Goal: Information Seeking & Learning: Learn about a topic

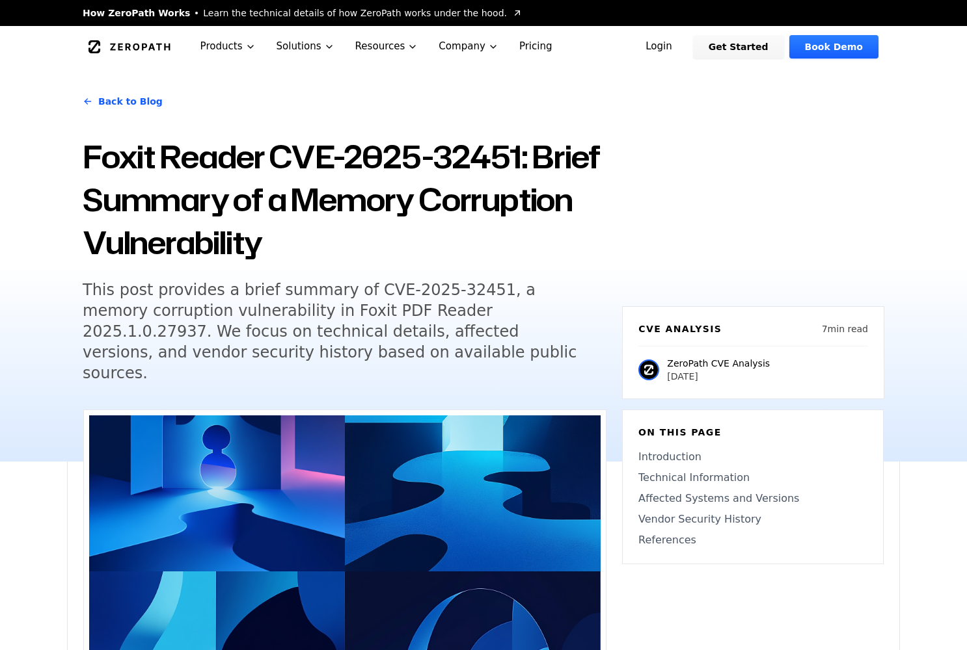
click at [362, 347] on h5 "This post provides a brief summary of CVE-2025-32451, a memory corruption vulne…" at bounding box center [333, 332] width 500 height 104
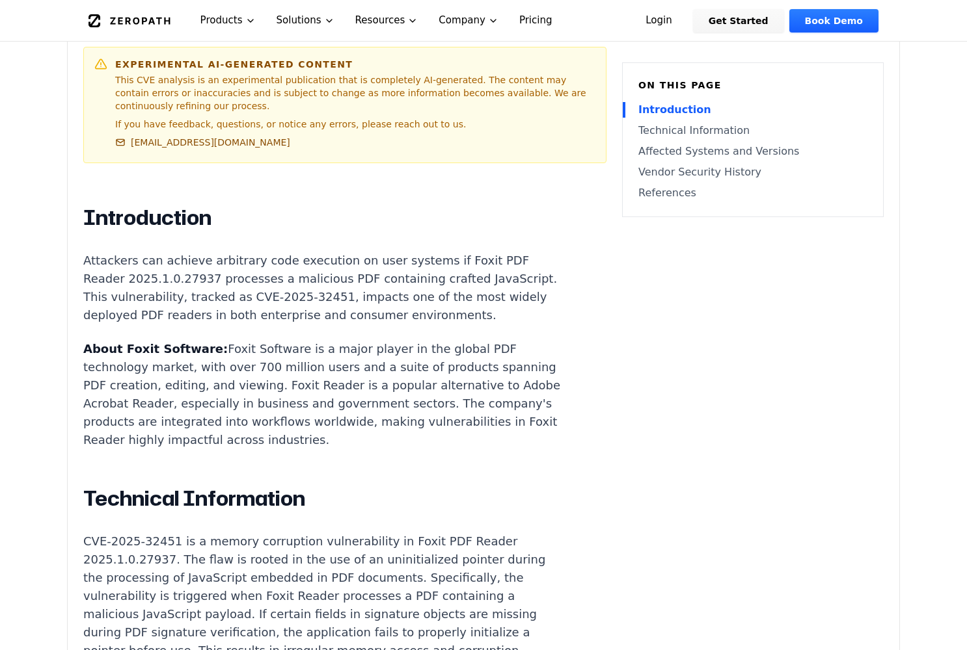
scroll to position [737, 0]
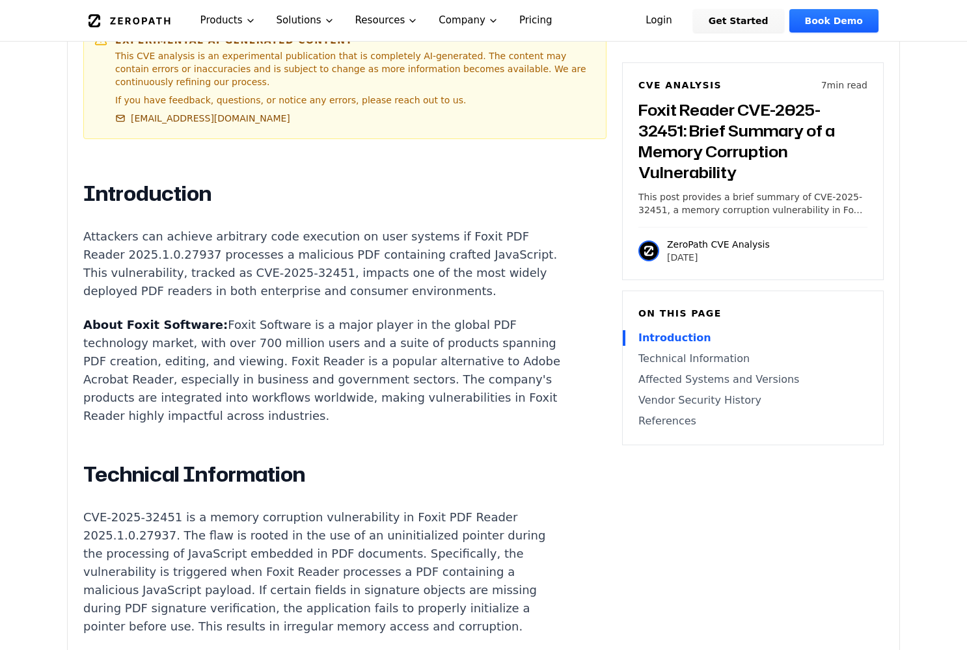
click at [276, 552] on p "CVE-2025-32451 is a memory corruption vulnerability in Foxit PDF Reader 2025.1.…" at bounding box center [325, 572] width 484 height 127
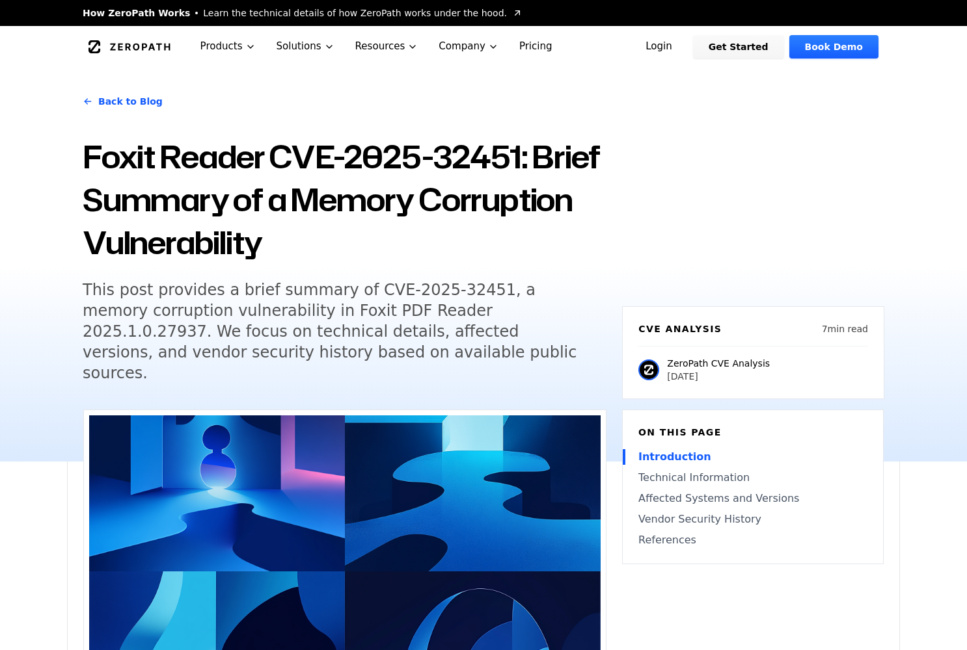
scroll to position [0, 0]
click at [364, 305] on h5 "This post provides a brief summary of CVE-2025-32451, a memory corruption vulne…" at bounding box center [333, 332] width 500 height 104
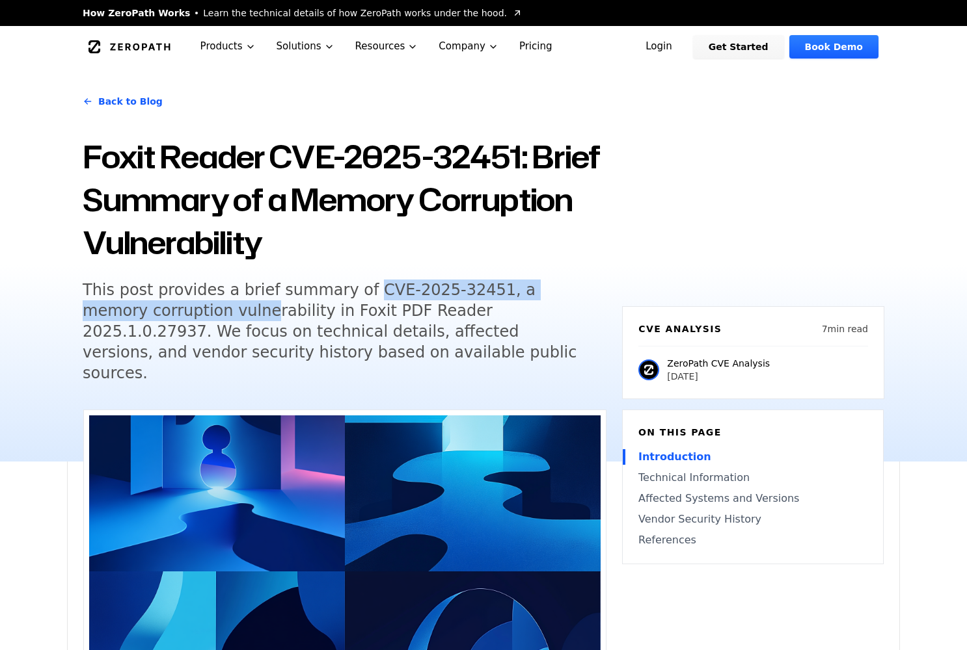
drag, startPoint x: 341, startPoint y: 291, endPoint x: 186, endPoint y: 306, distance: 156.1
click at [186, 306] on h5 "This post provides a brief summary of CVE-2025-32451, a memory corruption vulne…" at bounding box center [333, 332] width 500 height 104
drag, startPoint x: 336, startPoint y: 286, endPoint x: 448, endPoint y: 277, distance: 111.6
click at [457, 287] on h5 "This post provides a brief summary of CVE-2025-32451, a memory corruption vulne…" at bounding box center [333, 332] width 500 height 104
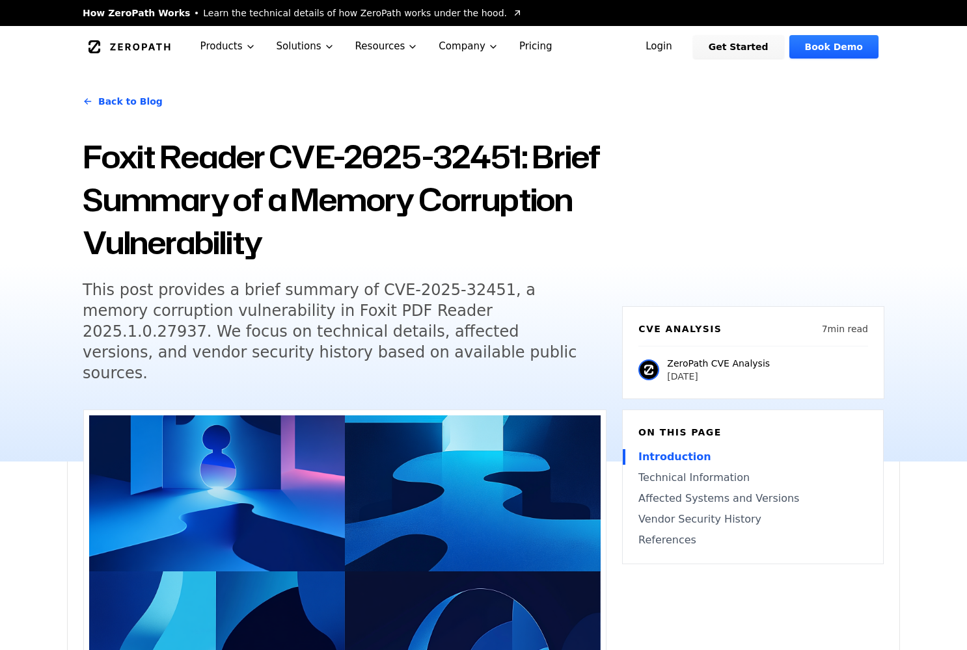
click at [447, 310] on h5 "This post provides a brief summary of CVE-2025-32451, a memory corruption vulne…" at bounding box center [333, 332] width 500 height 104
drag, startPoint x: 337, startPoint y: 292, endPoint x: 366, endPoint y: 293, distance: 29.3
click at [353, 293] on h5 "This post provides a brief summary of CVE-2025-32451, a memory corruption vulne…" at bounding box center [333, 332] width 500 height 104
click at [422, 295] on h5 "This post provides a brief summary of CVE-2025-32451, a memory corruption vulne…" at bounding box center [333, 332] width 500 height 104
drag, startPoint x: 337, startPoint y: 291, endPoint x: 461, endPoint y: 286, distance: 124.3
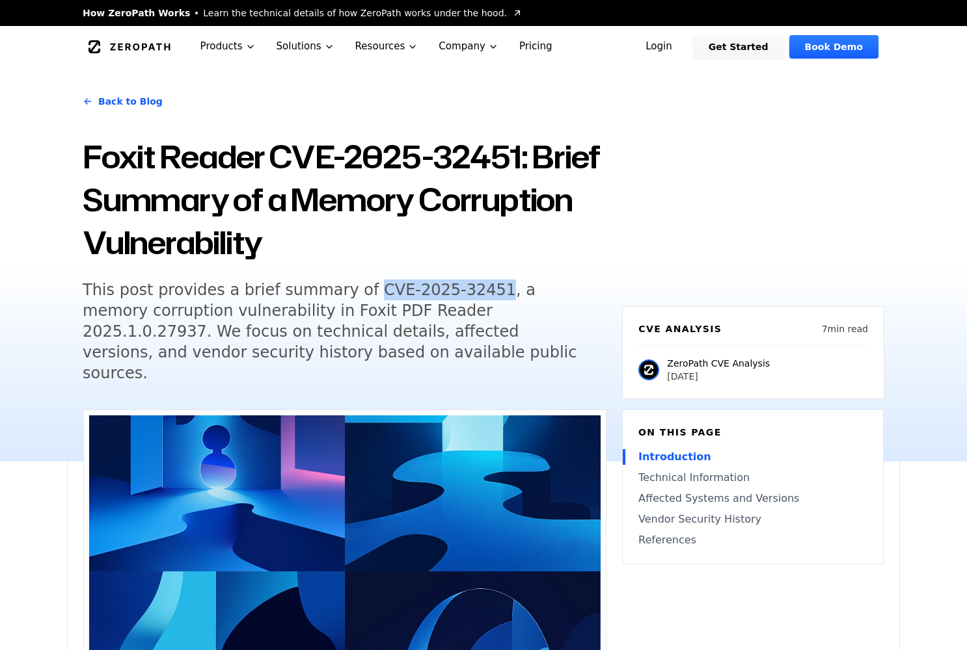
click at [461, 286] on h5 "This post provides a brief summary of CVE-2025-32451, a memory corruption vulne…" at bounding box center [333, 332] width 500 height 104
click at [170, 45] on icon "Global" at bounding box center [129, 46] width 82 height 13
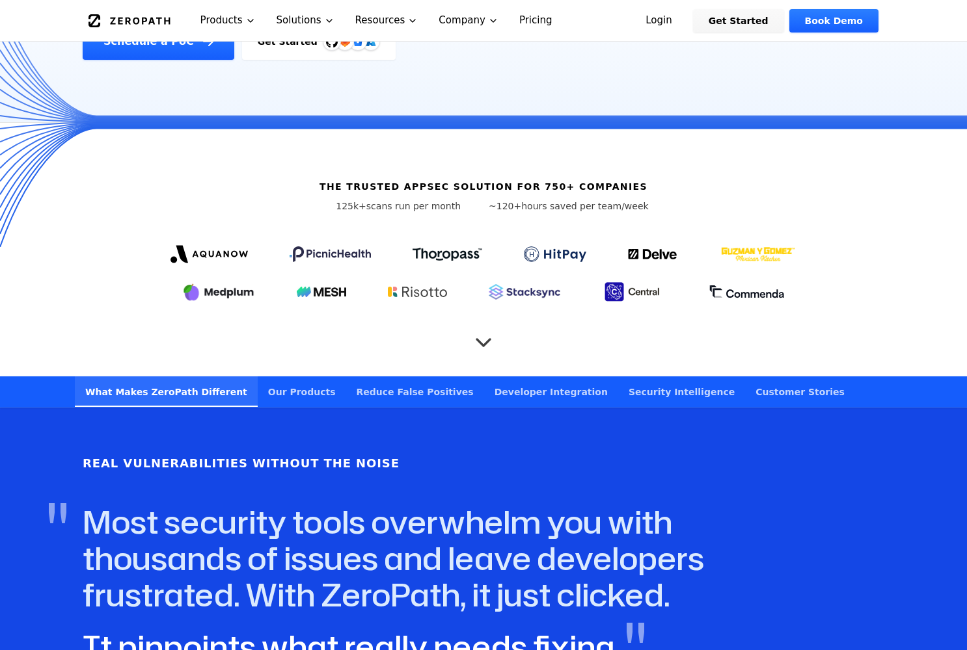
scroll to position [347, 0]
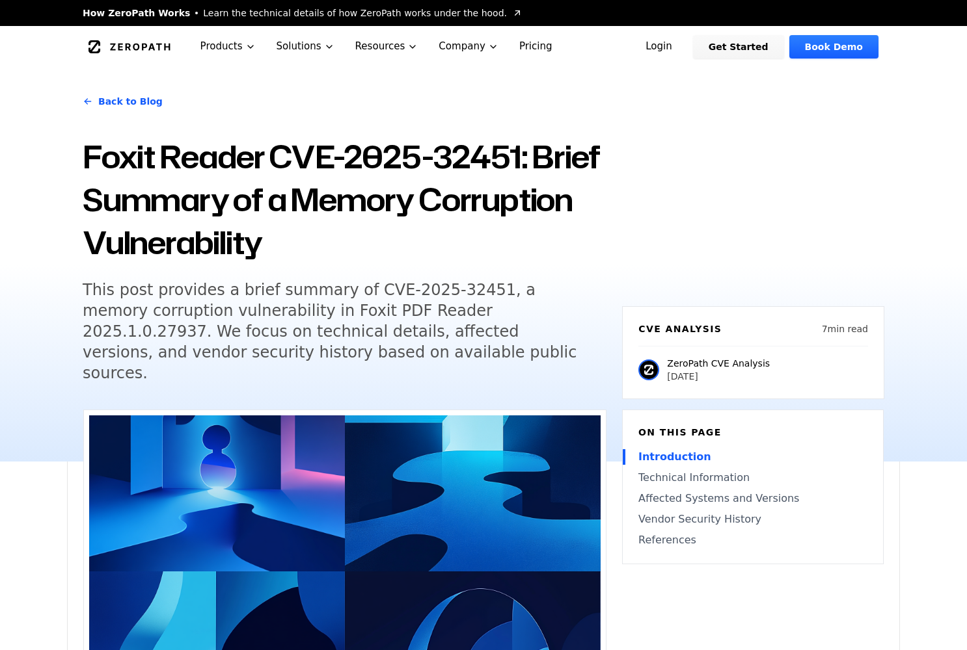
click at [427, 317] on h5 "This post provides a brief summary of CVE-2025-32451, a memory corruption vulne…" at bounding box center [333, 332] width 500 height 104
